Goal: Task Accomplishment & Management: Manage account settings

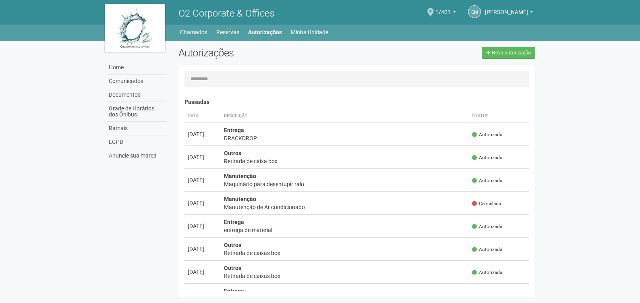
scroll to position [12, 0]
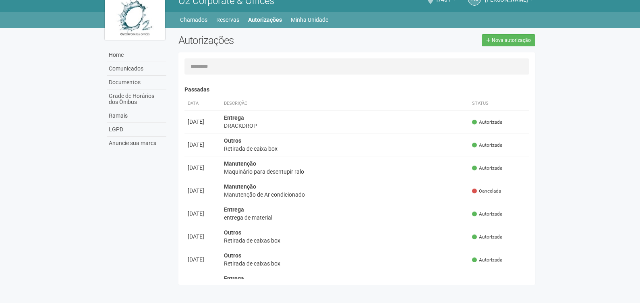
click at [199, 3] on span "O2 Corporate & Offices" at bounding box center [226, 0] width 96 height 11
click at [201, 5] on span "O2 Corporate & Offices" at bounding box center [226, 0] width 96 height 11
click at [145, 12] on img at bounding box center [135, 16] width 60 height 48
click at [126, 52] on link "Home" at bounding box center [137, 55] width 60 height 14
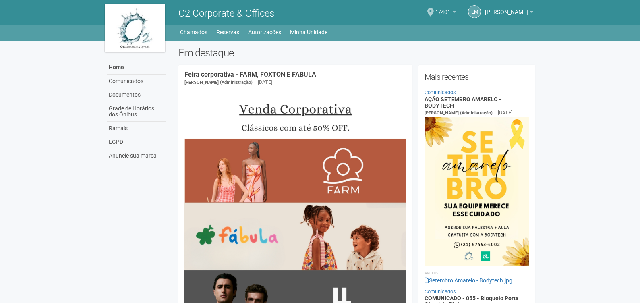
click at [439, 12] on link "1/401" at bounding box center [445, 13] width 21 height 6
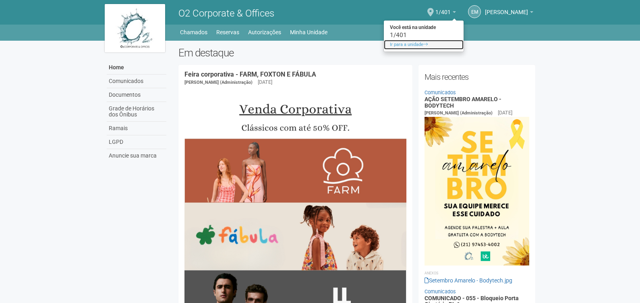
click at [397, 46] on link "Ir para a unidade" at bounding box center [424, 45] width 80 height 10
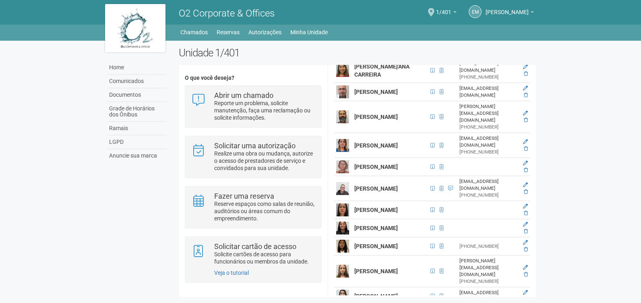
scroll to position [201, 0]
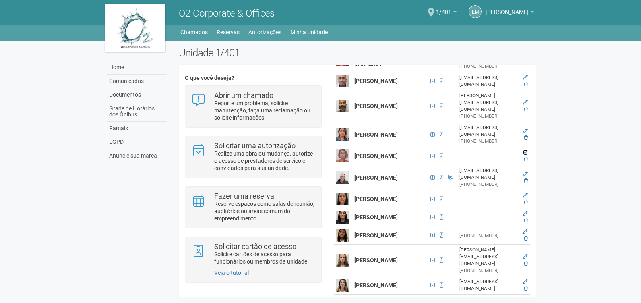
click at [524, 155] on icon at bounding box center [525, 152] width 5 height 5
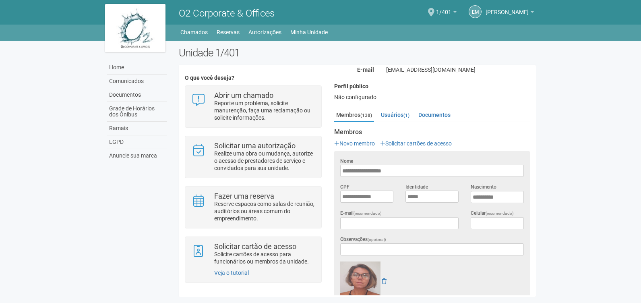
scroll to position [164, 0]
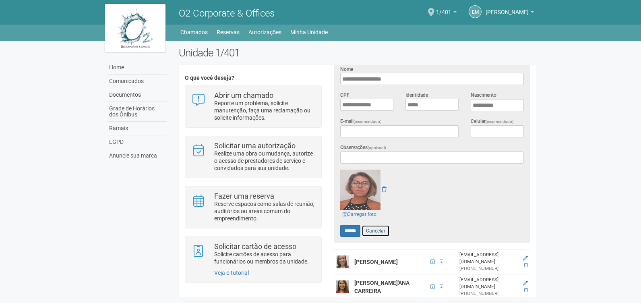
click at [376, 230] on link "Cancelar" at bounding box center [376, 231] width 28 height 12
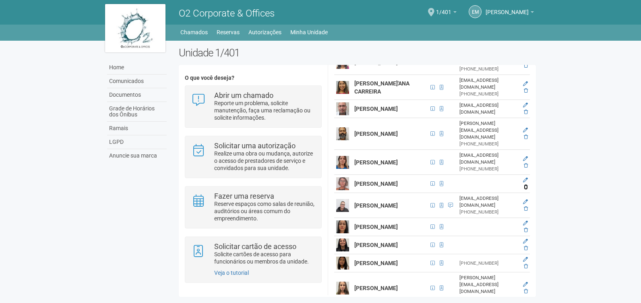
click at [526, 189] on icon at bounding box center [526, 186] width 4 height 5
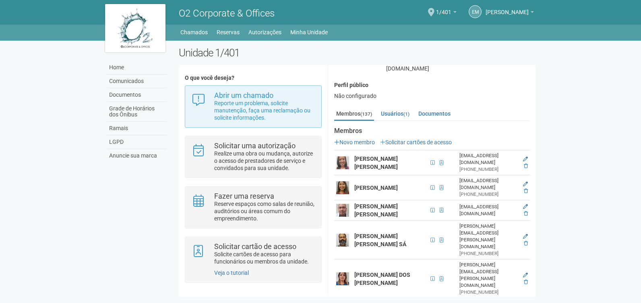
scroll to position [40, 0]
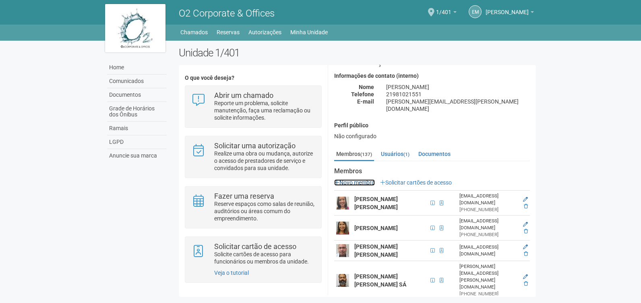
click at [363, 179] on link "Novo membro" at bounding box center [354, 182] width 41 height 6
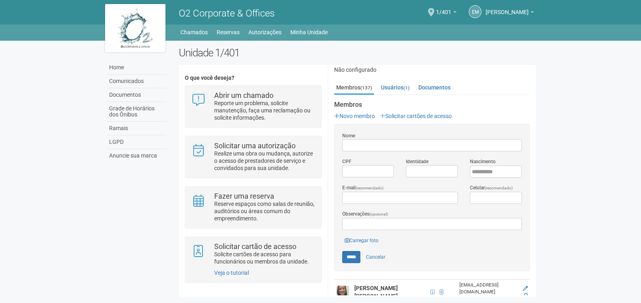
scroll to position [121, 0]
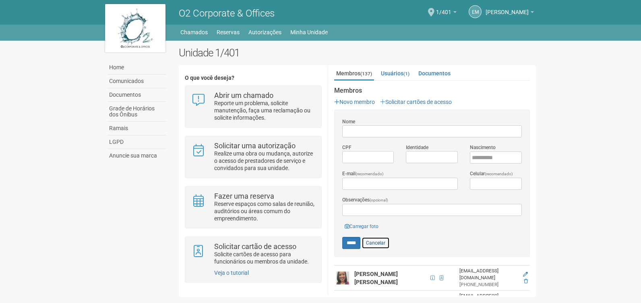
click at [381, 237] on link "Cancelar" at bounding box center [376, 243] width 28 height 12
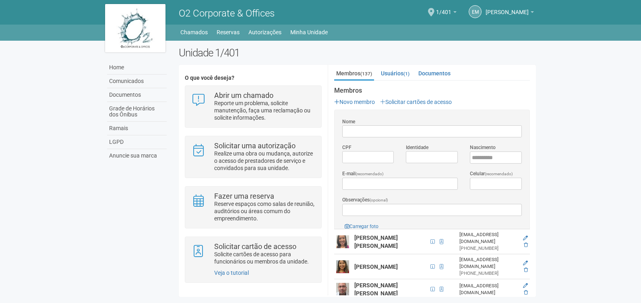
scroll to position [0, 0]
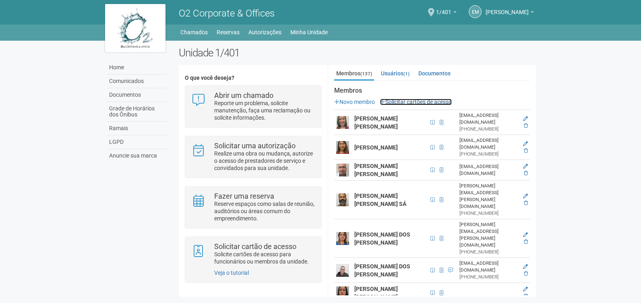
click at [427, 99] on link "Solicitar cartões de acesso" at bounding box center [416, 102] width 72 height 6
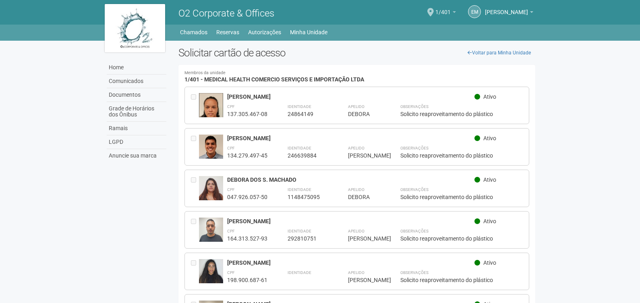
click at [439, 12] on link "1/401" at bounding box center [445, 13] width 21 height 6
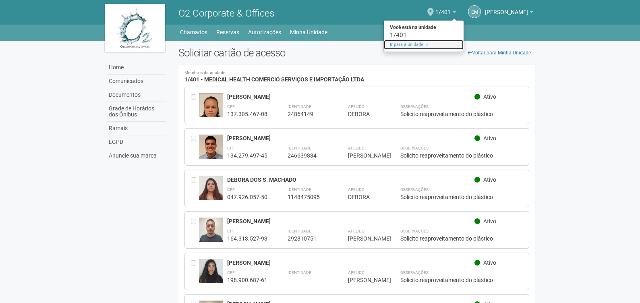
click at [395, 43] on link "Ir para a unidade" at bounding box center [424, 45] width 80 height 10
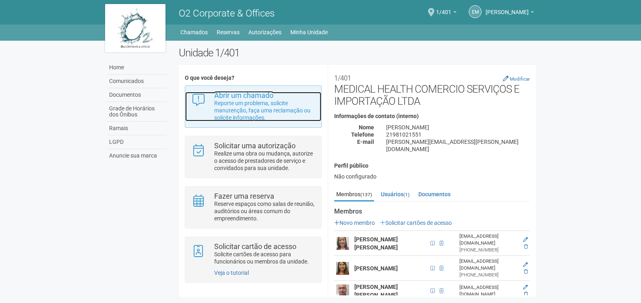
click at [233, 97] on strong "Abrir um chamado" at bounding box center [243, 95] width 59 height 8
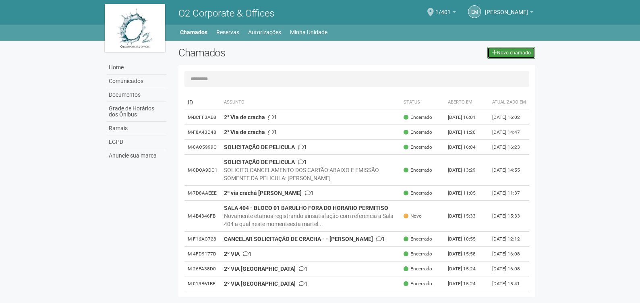
click at [524, 52] on link "Novo chamado" at bounding box center [511, 53] width 48 height 12
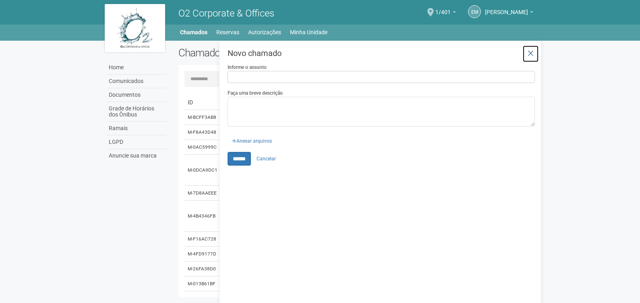
click at [523, 49] on link at bounding box center [530, 53] width 17 height 17
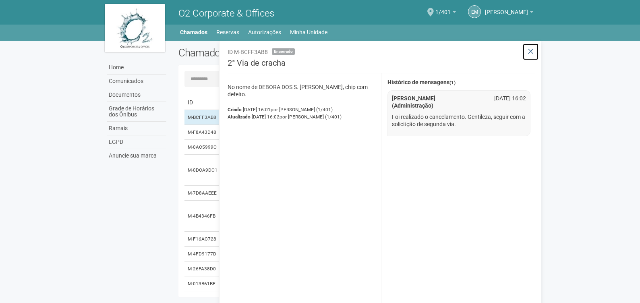
click at [535, 52] on button at bounding box center [530, 51] width 17 height 17
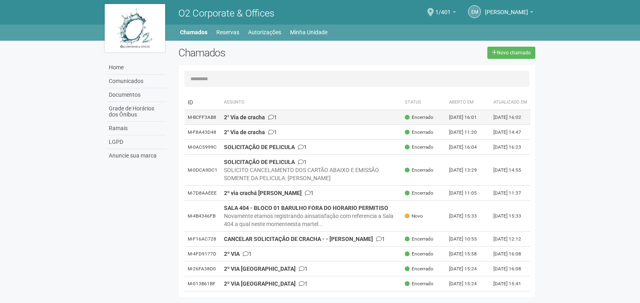
click at [322, 125] on td "2° Via de cracha 1" at bounding box center [311, 117] width 181 height 15
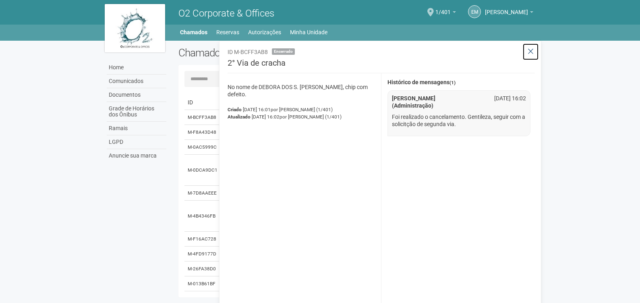
click at [530, 51] on icon at bounding box center [531, 52] width 6 height 8
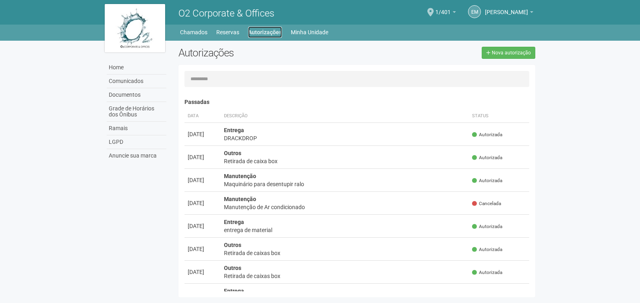
click at [260, 35] on link "Autorizações" at bounding box center [265, 32] width 34 height 11
click at [453, 12] on b at bounding box center [454, 12] width 3 height 2
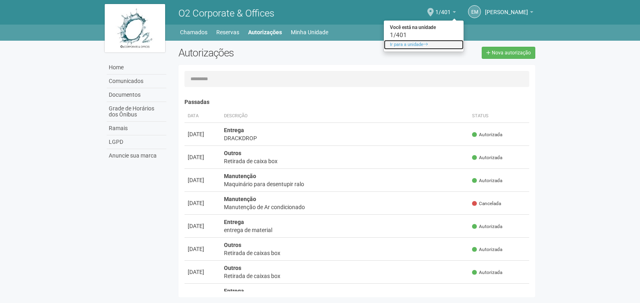
click at [400, 44] on link "Ir para a unidade" at bounding box center [424, 45] width 80 height 10
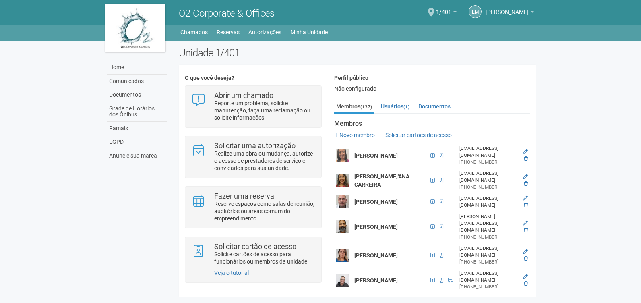
scroll to position [121, 0]
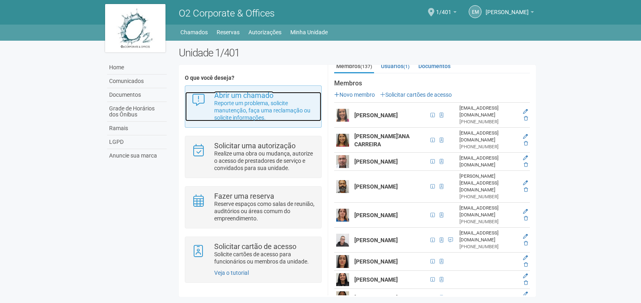
click at [260, 101] on p "Reporte um problema, solicite manutenção, faça uma reclamação ou solicite infor…" at bounding box center [264, 110] width 101 height 22
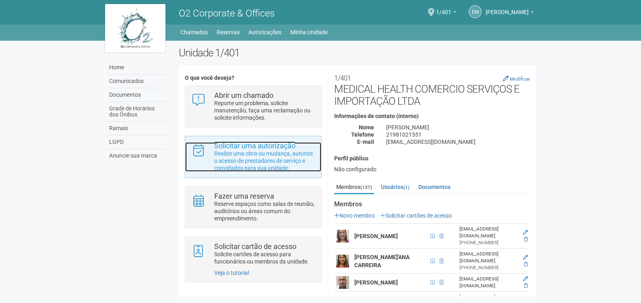
click at [267, 160] on p "Realize uma obra ou mudança, autorize o acesso de prestadores de serviço e conv…" at bounding box center [264, 161] width 101 height 22
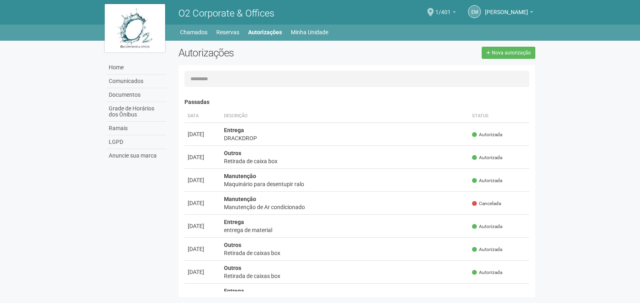
click at [442, 10] on link "1/401" at bounding box center [445, 13] width 21 height 6
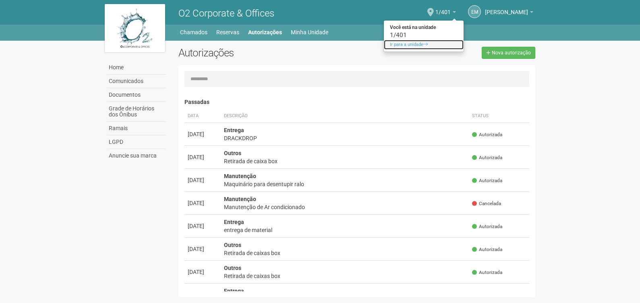
click at [405, 42] on link "Ir para a unidade" at bounding box center [424, 45] width 80 height 10
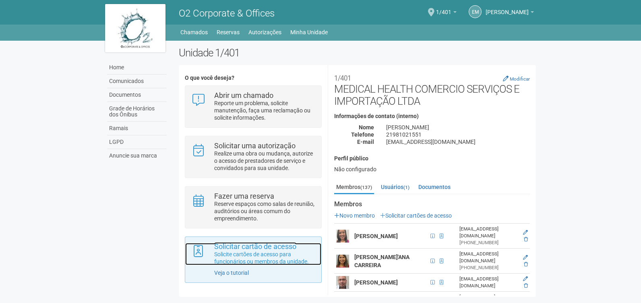
click at [264, 252] on p "Solicite cartões de acesso para funcionários ou membros da unidade." at bounding box center [264, 258] width 101 height 15
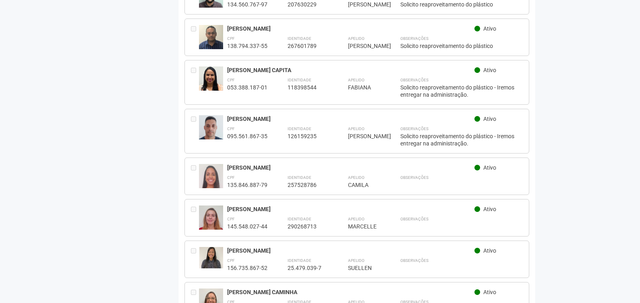
scroll to position [2780, 0]
